Goal: Task Accomplishment & Management: Manage account settings

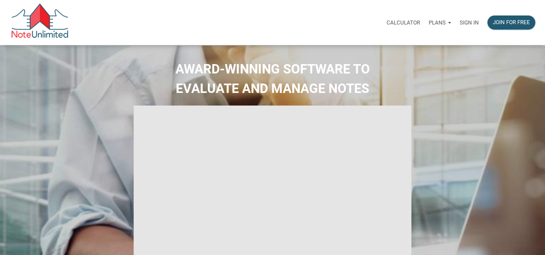
type input "Introduction to new features"
select select
click at [471, 23] on p "Sign in" at bounding box center [469, 22] width 19 height 6
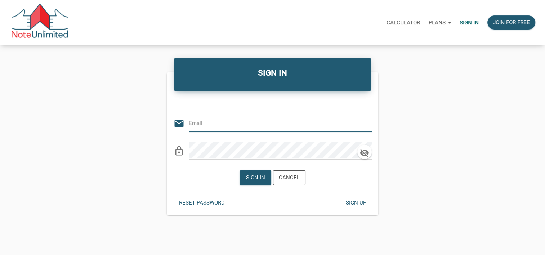
type input "[EMAIL_ADDRESS][DOMAIN_NAME]"
click at [257, 174] on div "Sign in" at bounding box center [255, 178] width 19 height 8
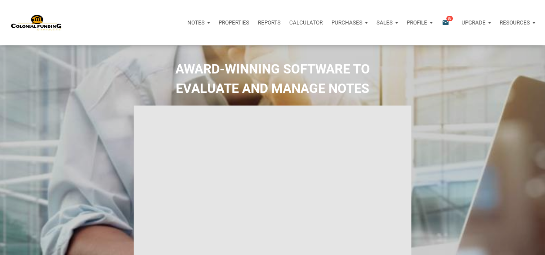
type input "Introduction to new features"
select select
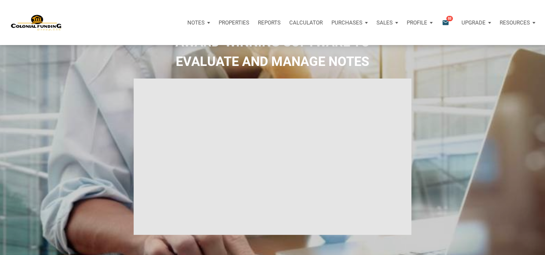
scroll to position [27, 0]
click at [363, 21] on div "Purchases" at bounding box center [349, 23] width 45 height 22
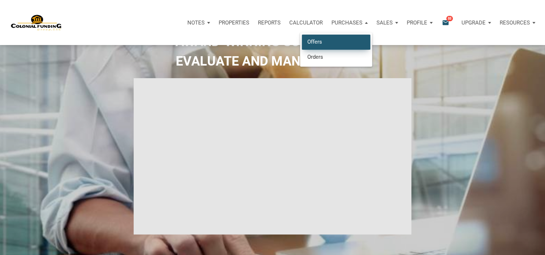
click at [332, 41] on link "Offers" at bounding box center [336, 42] width 68 height 15
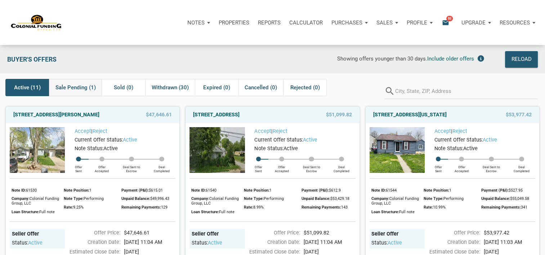
click at [72, 87] on span "Sale Pending (1)" at bounding box center [76, 87] width 40 height 9
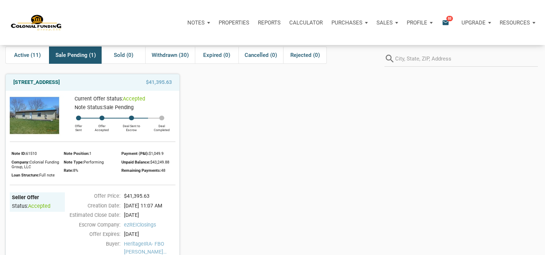
scroll to position [33, 0]
